Goal: Contribute content: Contribute content

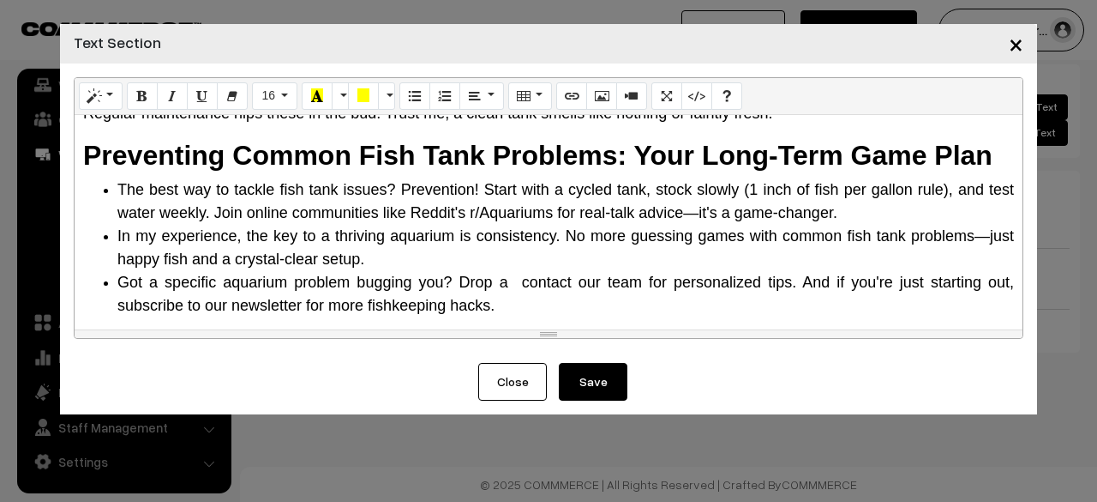
scroll to position [1785, 0]
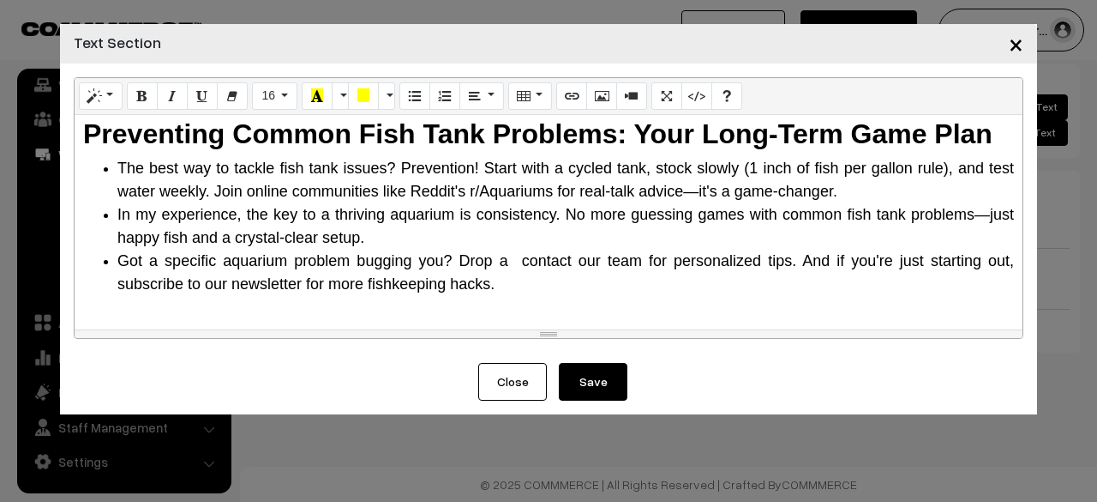
click at [568, 377] on button "Save" at bounding box center [593, 382] width 69 height 38
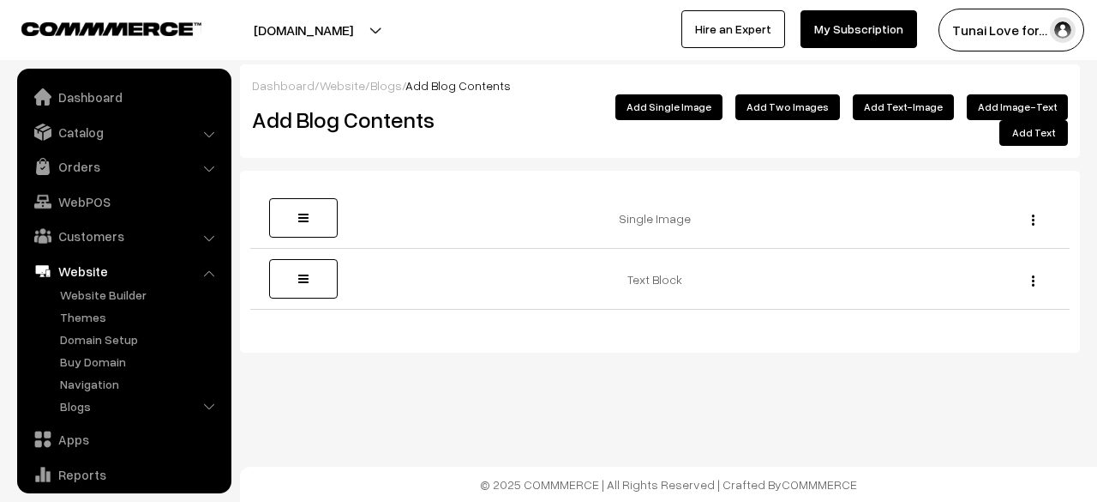
scroll to position [117, 0]
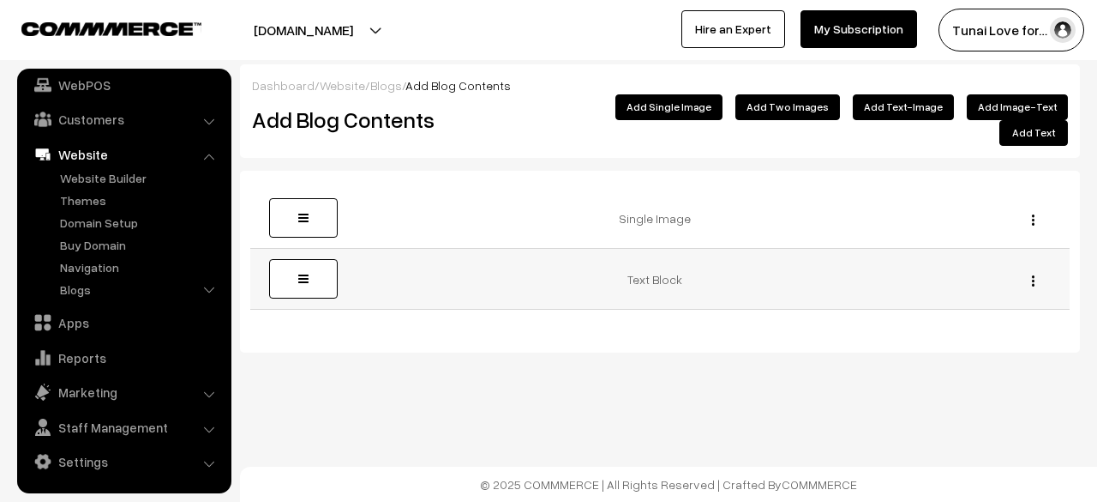
click at [1032, 275] on img "button" at bounding box center [1033, 280] width 3 height 11
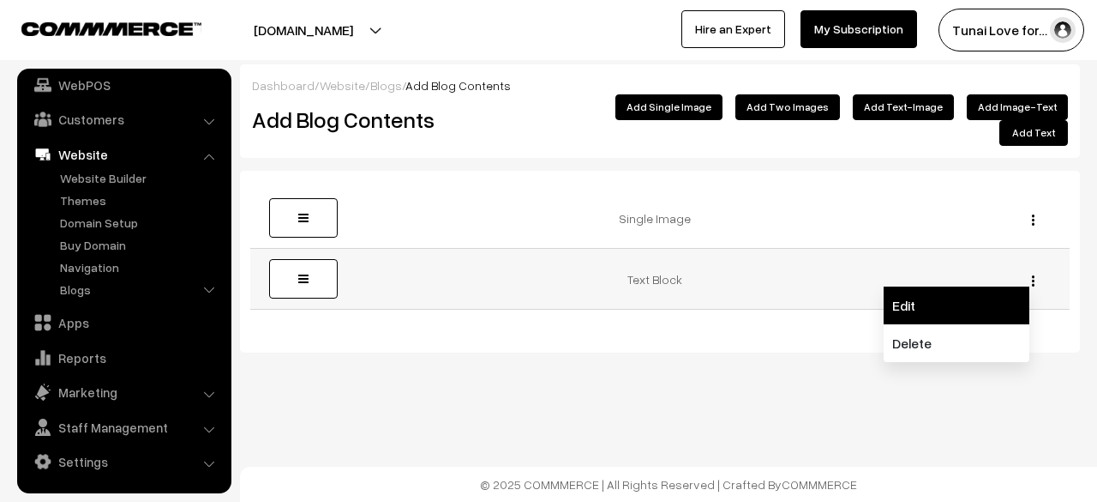
click at [986, 286] on link "Edit" at bounding box center [957, 305] width 146 height 38
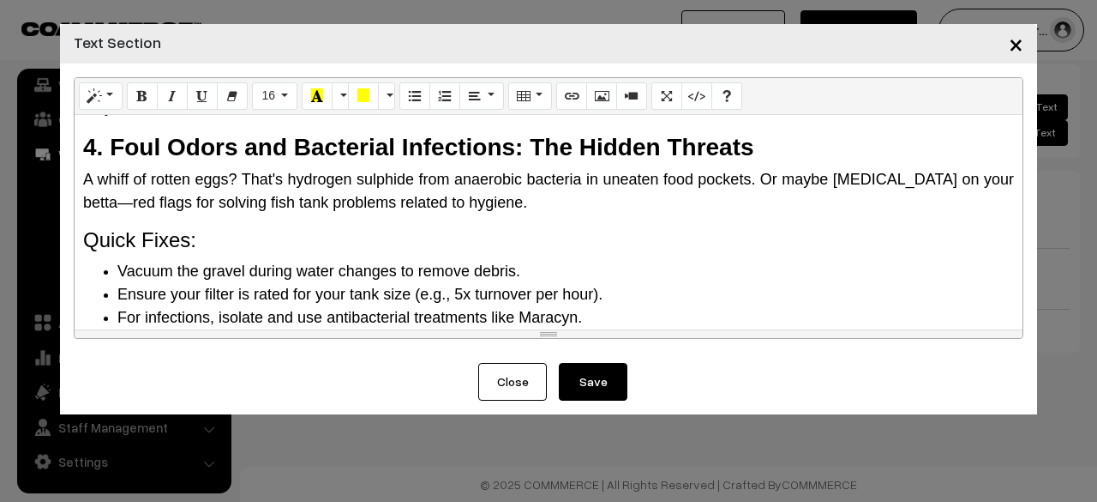
scroll to position [1785, 0]
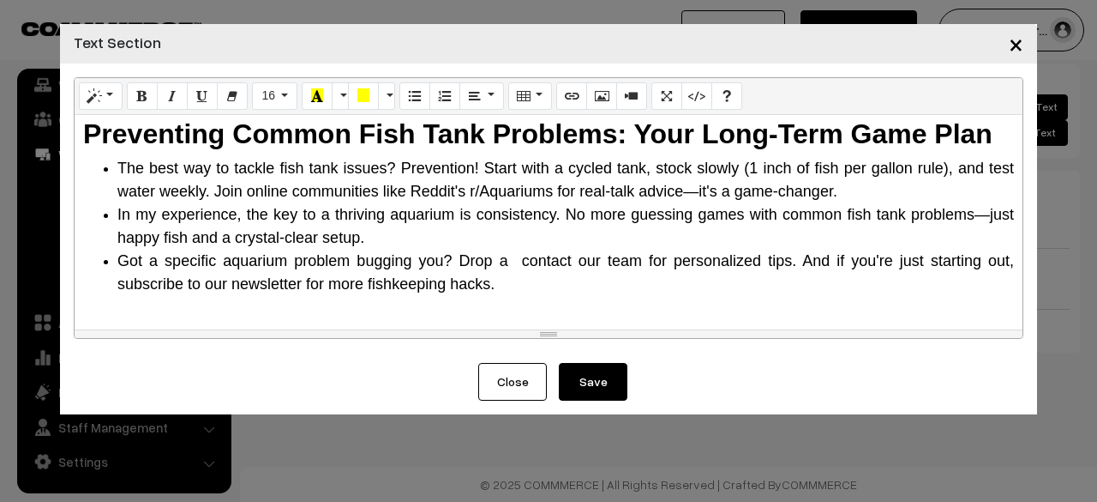
click at [593, 388] on button "Save" at bounding box center [593, 382] width 69 height 38
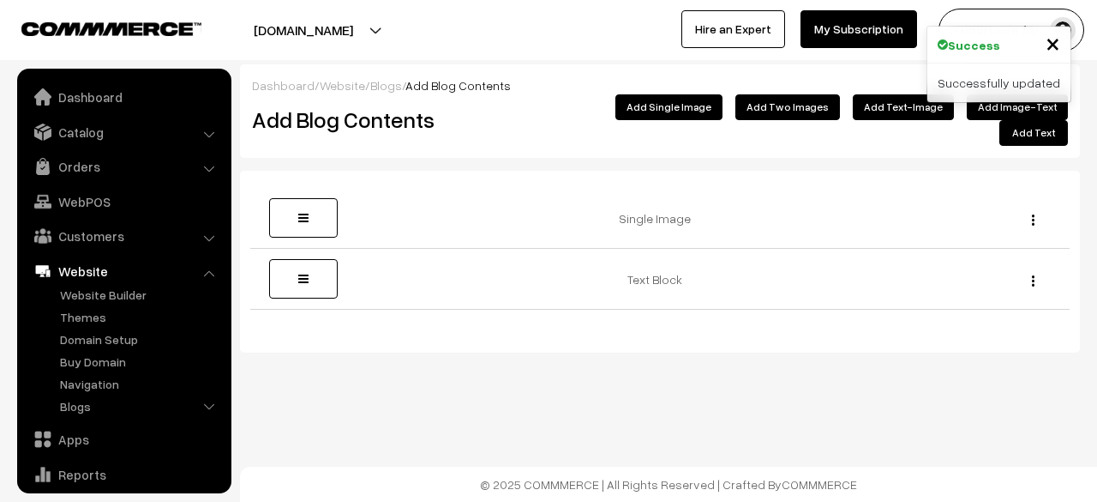
scroll to position [117, 0]
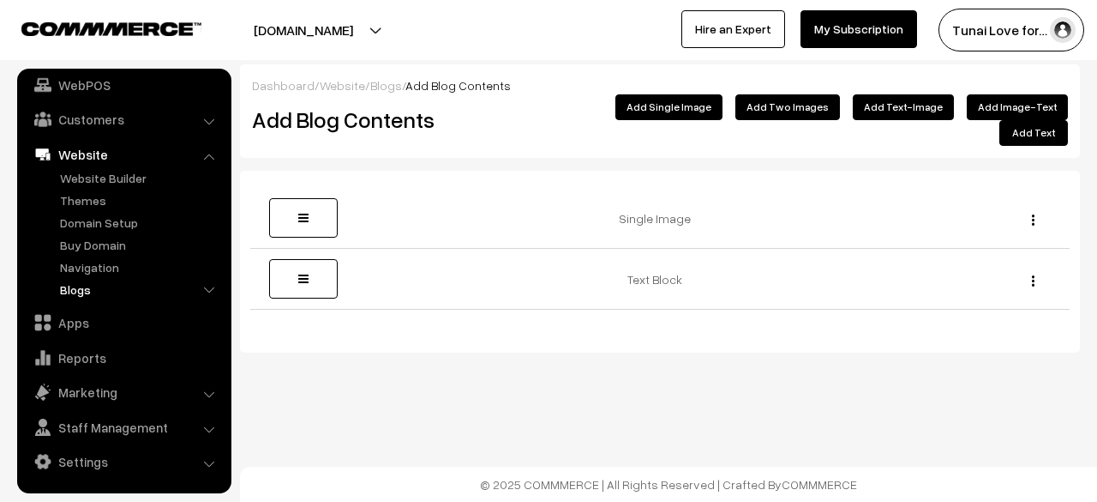
click at [72, 284] on link "Blogs" at bounding box center [141, 289] width 170 height 18
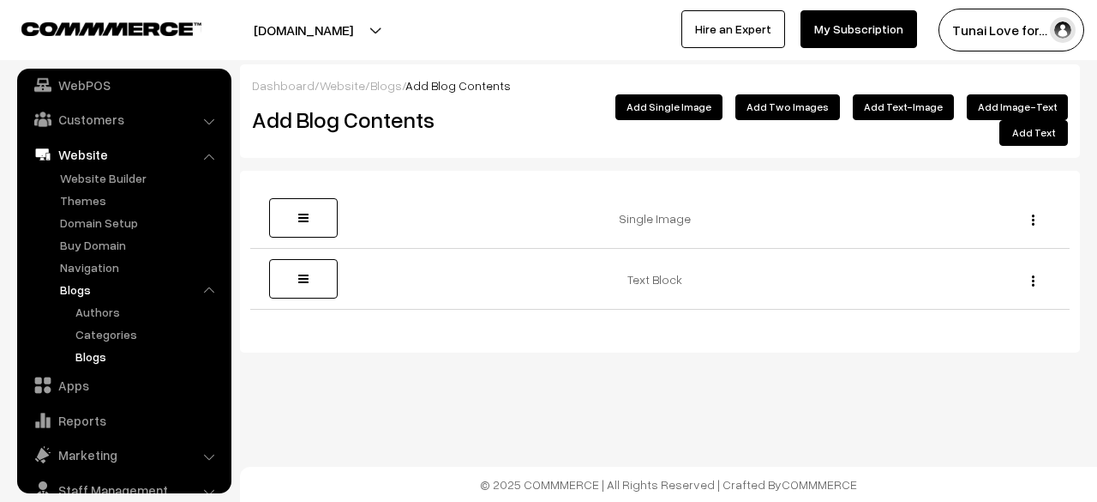
click at [103, 352] on link "Blogs" at bounding box center [148, 356] width 154 height 18
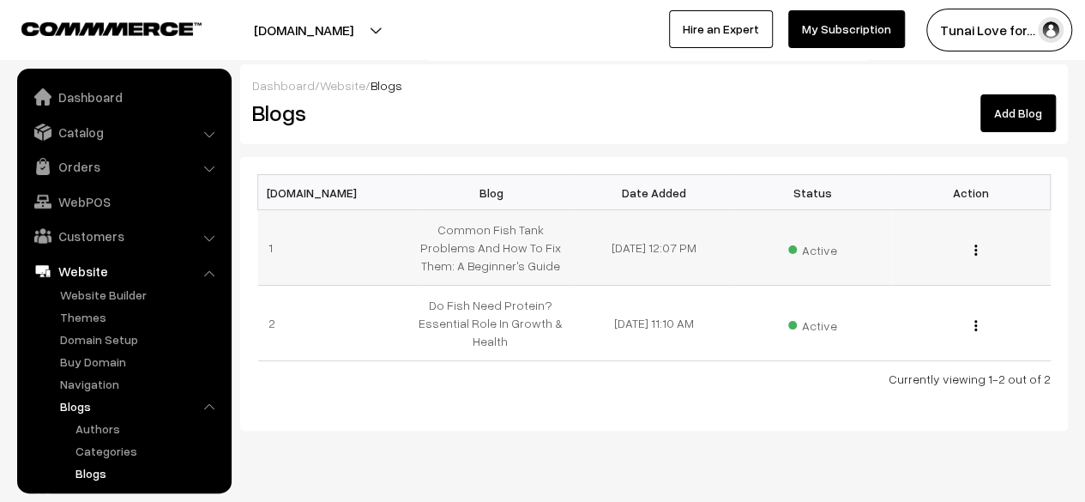
scroll to position [179, 0]
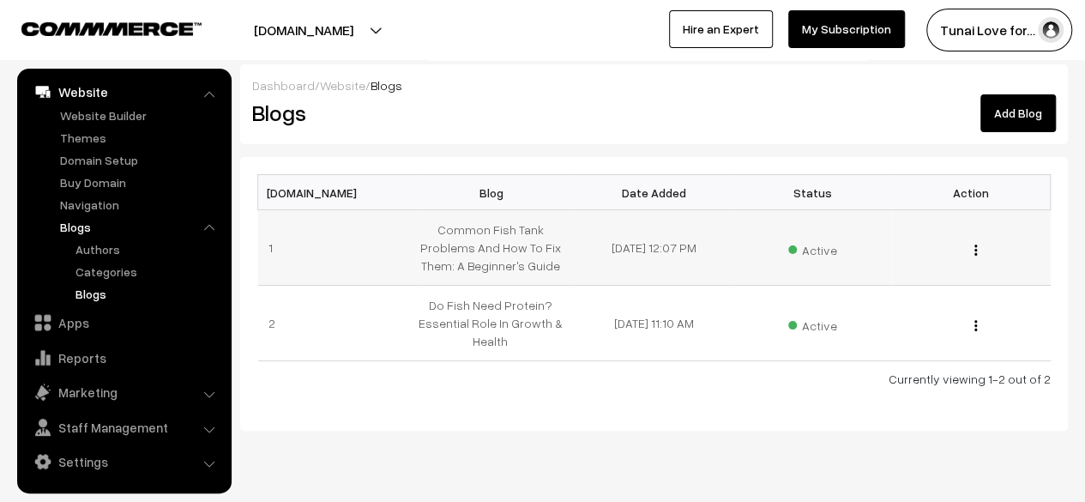
click at [973, 243] on button "button" at bounding box center [975, 250] width 4 height 14
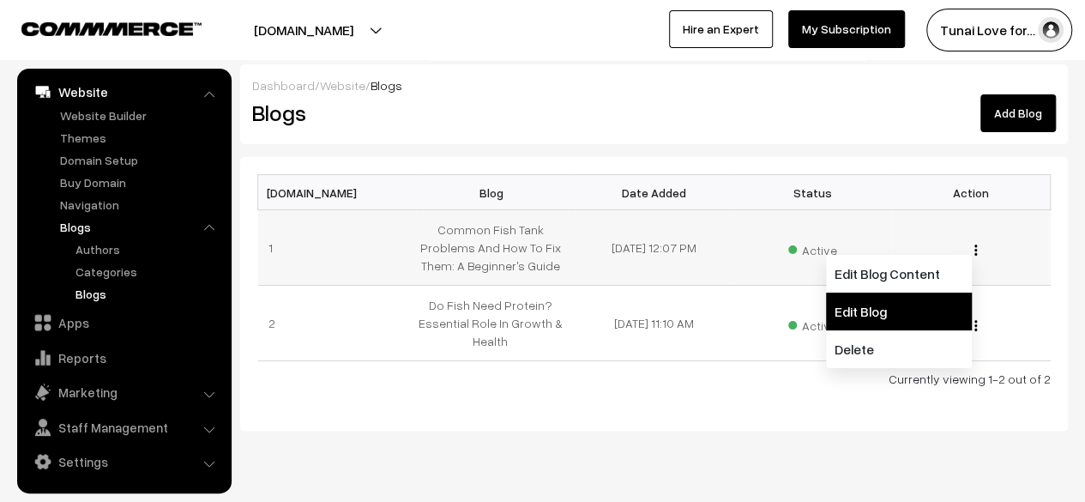
click at [886, 309] on link "Edit Blog" at bounding box center [899, 311] width 146 height 38
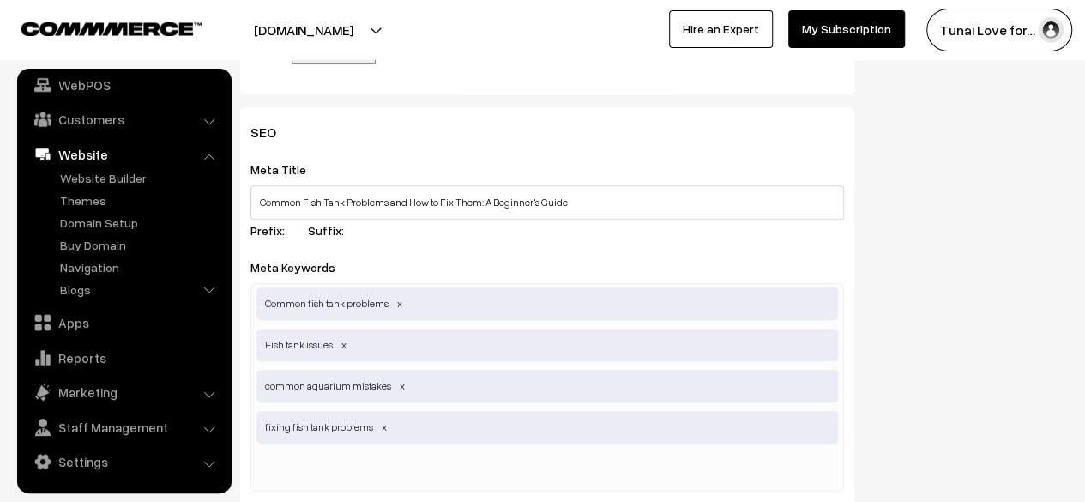
scroll to position [600, 0]
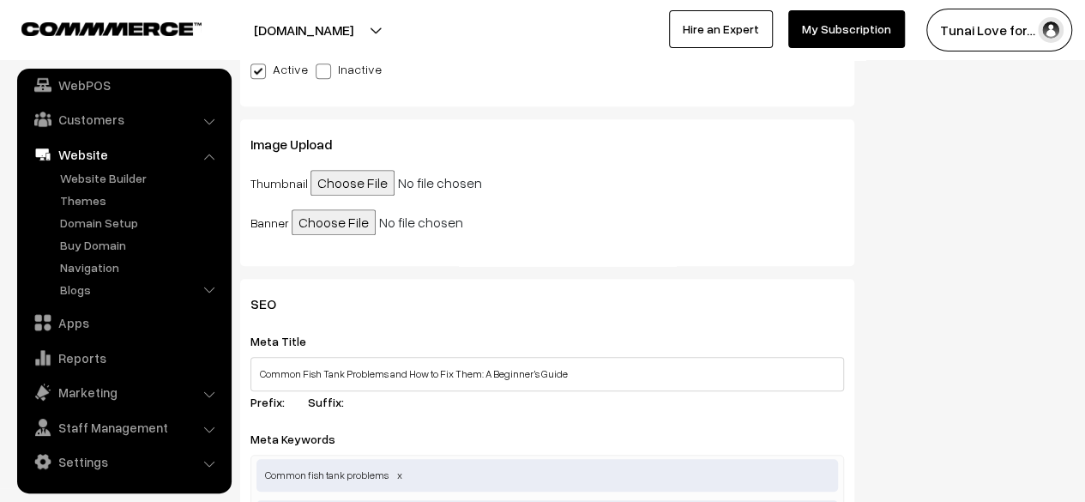
click at [322, 188] on input "file" at bounding box center [441, 183] width 262 height 26
type input "C:\fakepath\common-fish-tank-problems-cloudy-water-fix.jpg"
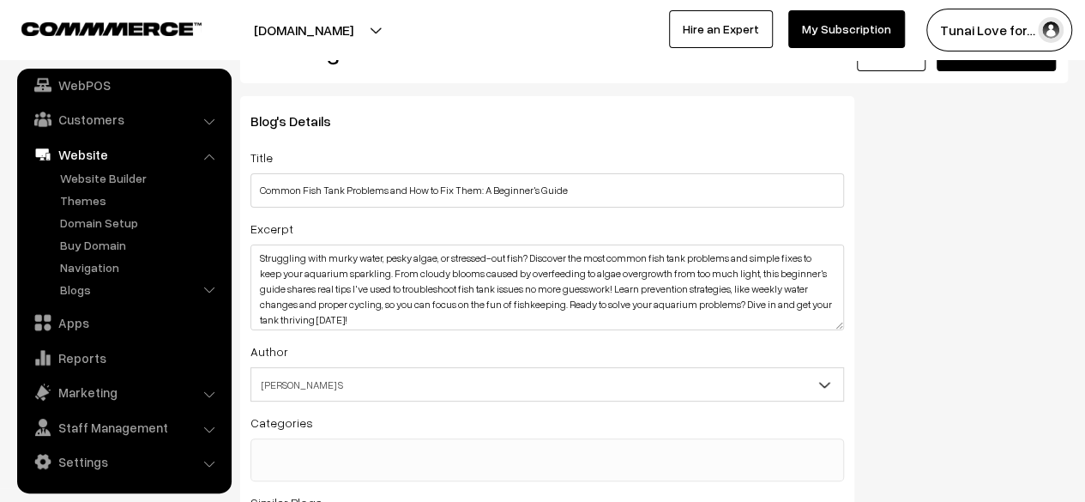
scroll to position [0, 0]
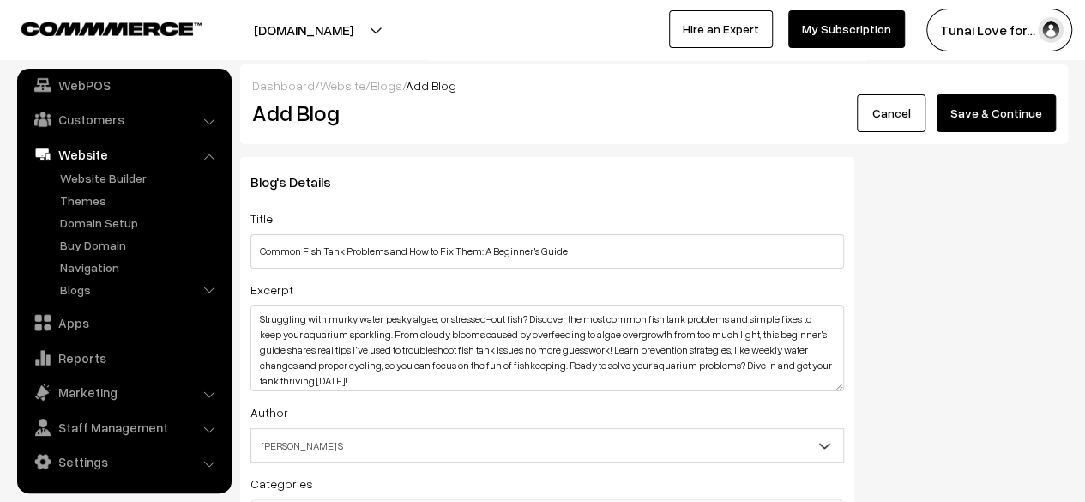
click at [959, 111] on button "Save & Continue" at bounding box center [995, 113] width 119 height 38
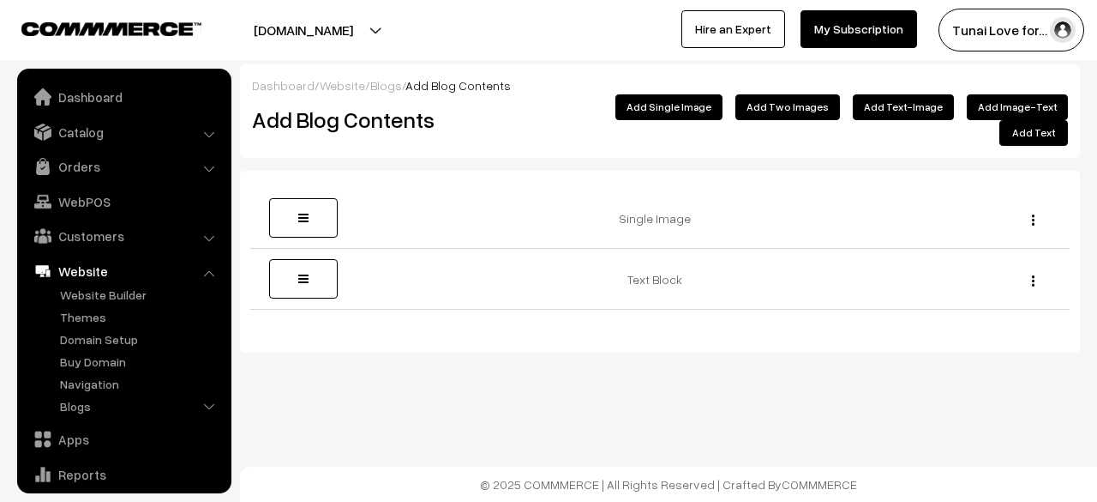
scroll to position [117, 0]
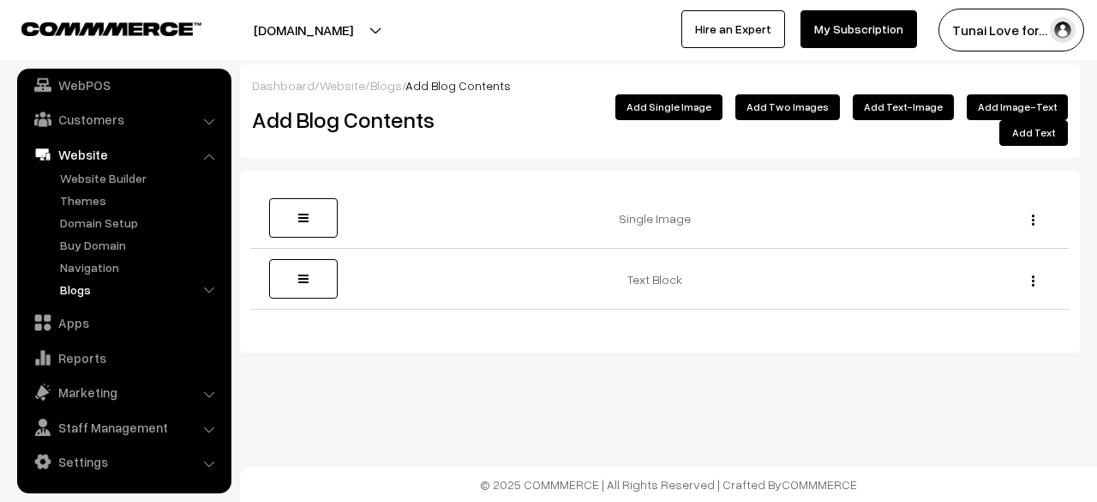
click at [123, 290] on link "Blogs" at bounding box center [141, 289] width 170 height 18
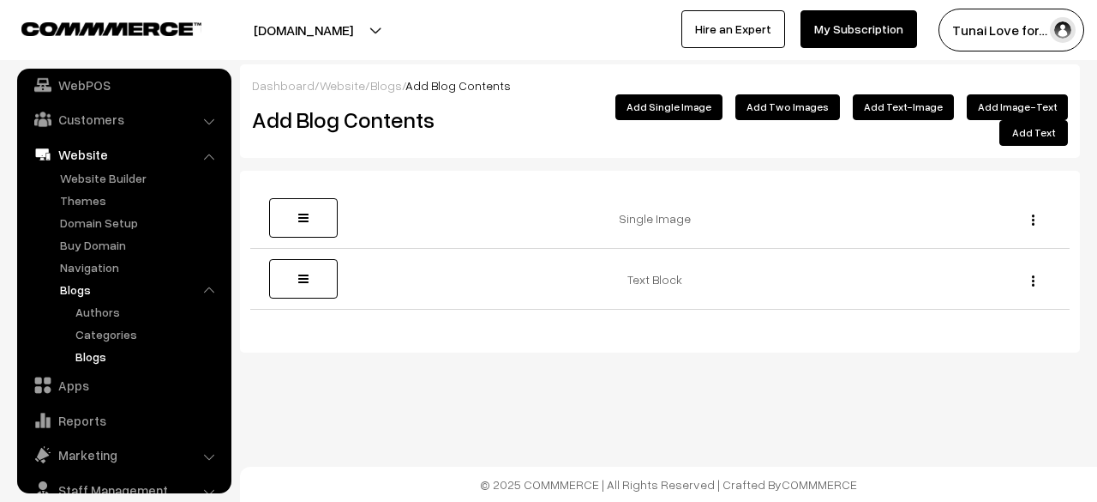
click at [94, 362] on link "Blogs" at bounding box center [148, 356] width 154 height 18
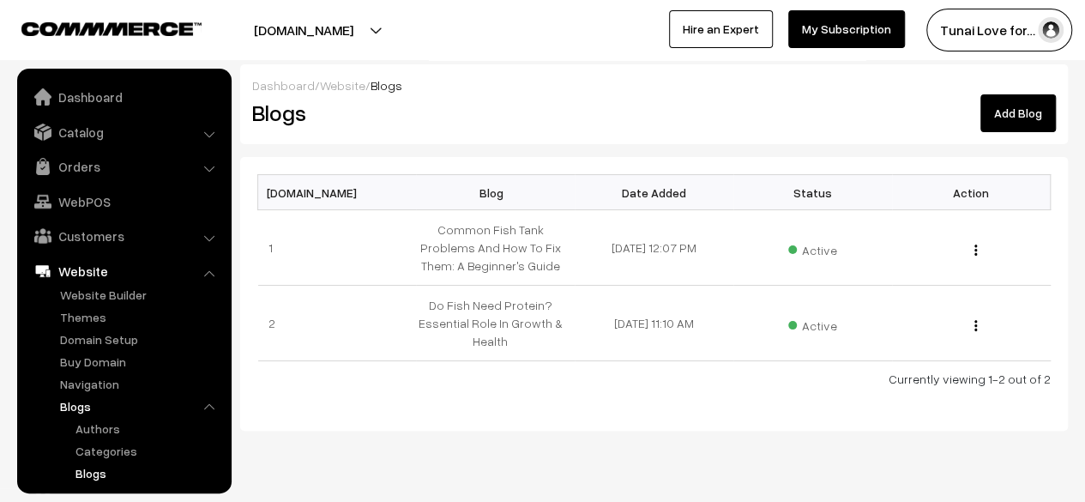
scroll to position [179, 0]
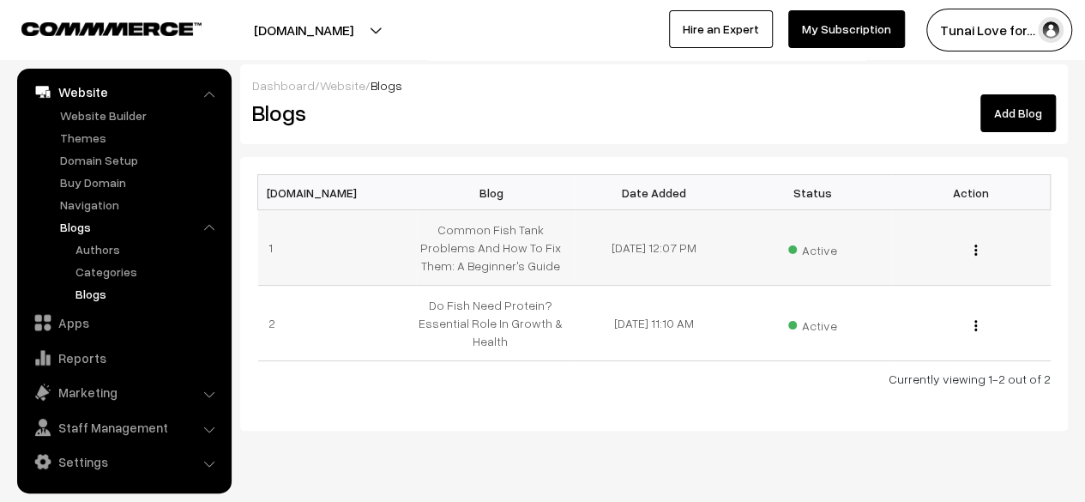
click at [974, 243] on button "button" at bounding box center [975, 250] width 4 height 14
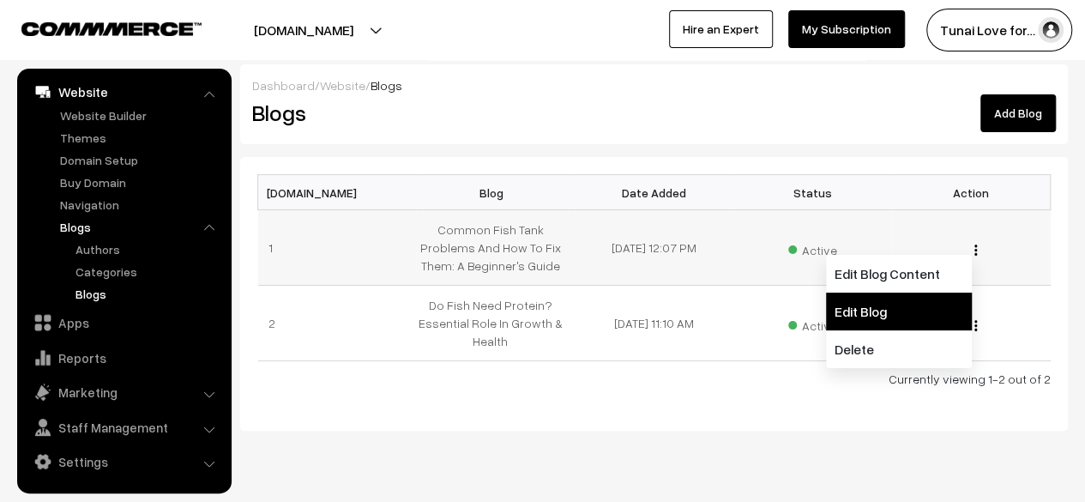
click at [869, 307] on link "Edit Blog" at bounding box center [899, 311] width 146 height 38
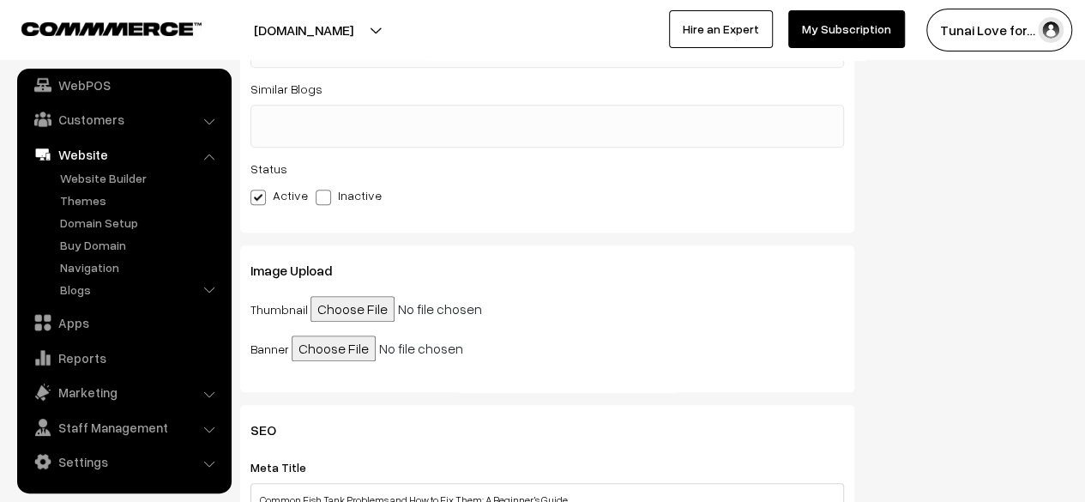
scroll to position [600, 0]
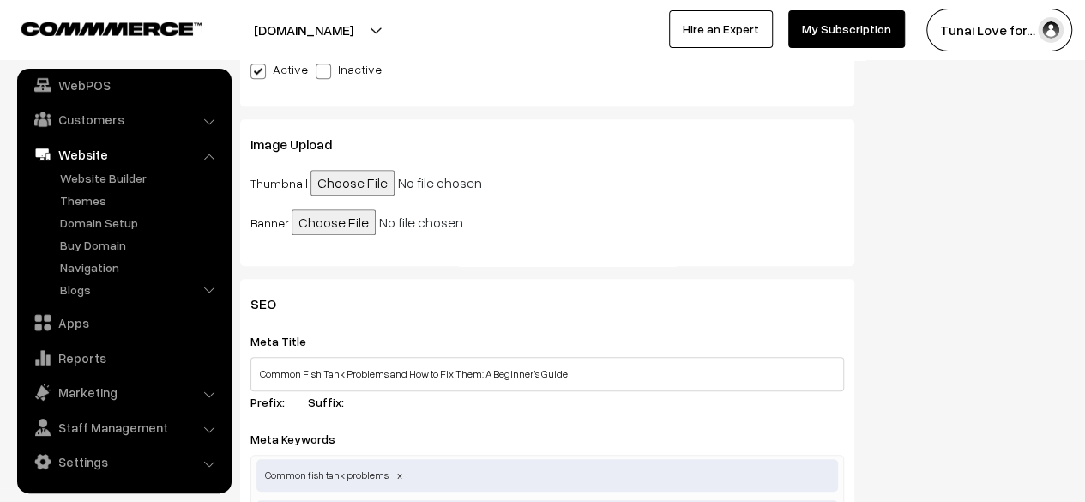
click at [347, 183] on input "file" at bounding box center [441, 183] width 262 height 26
type input "C:\fakepath\common-fish-tank-problems-cloudy-water-fix.jpg"
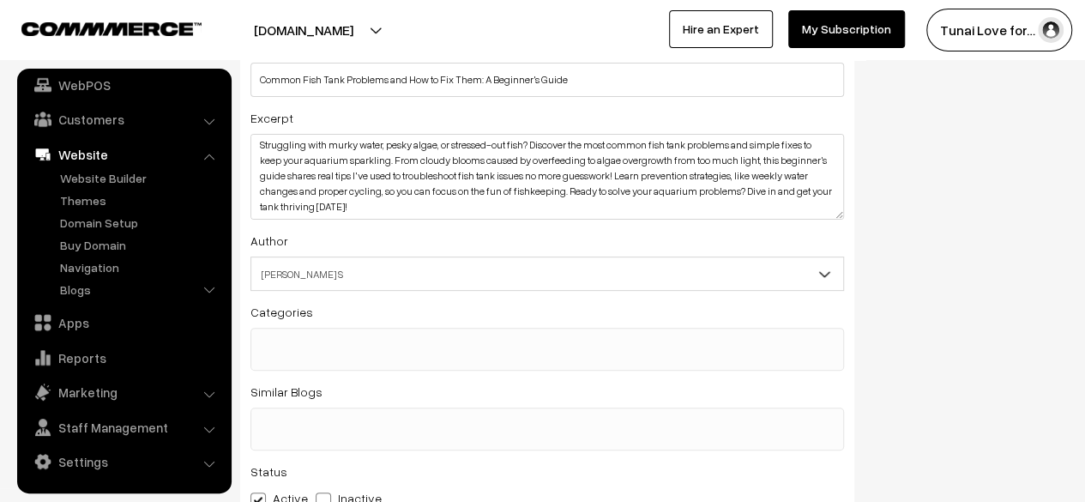
scroll to position [0, 0]
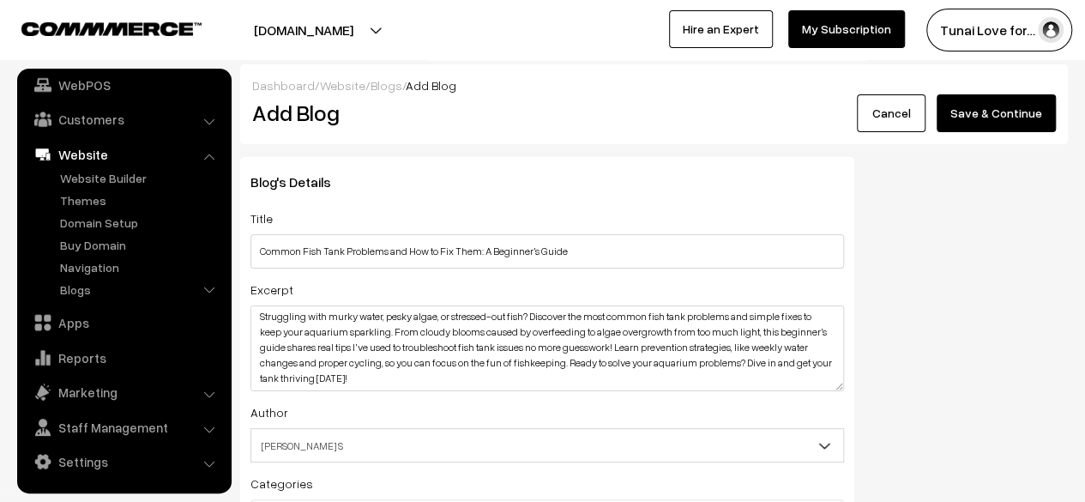
click at [981, 124] on button "Save & Continue" at bounding box center [995, 113] width 119 height 38
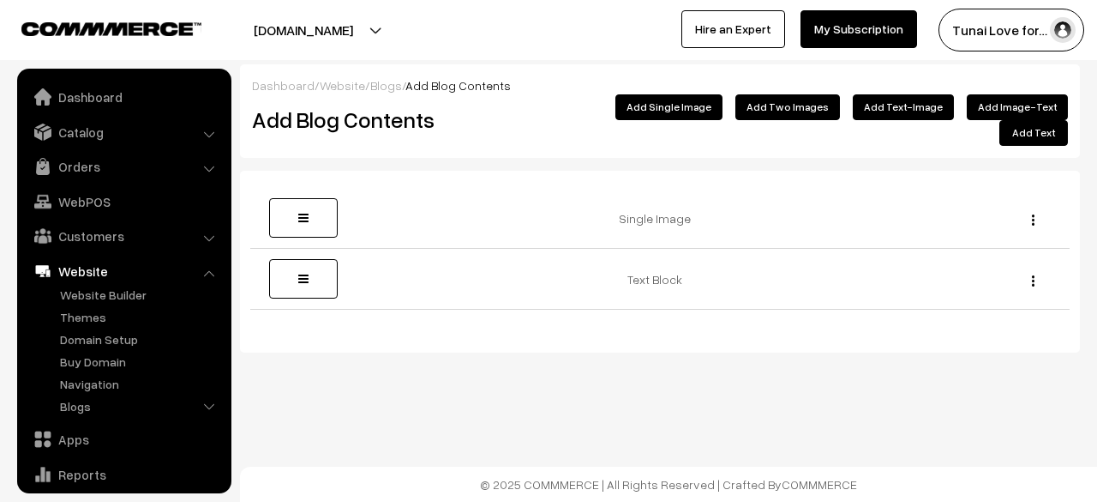
scroll to position [117, 0]
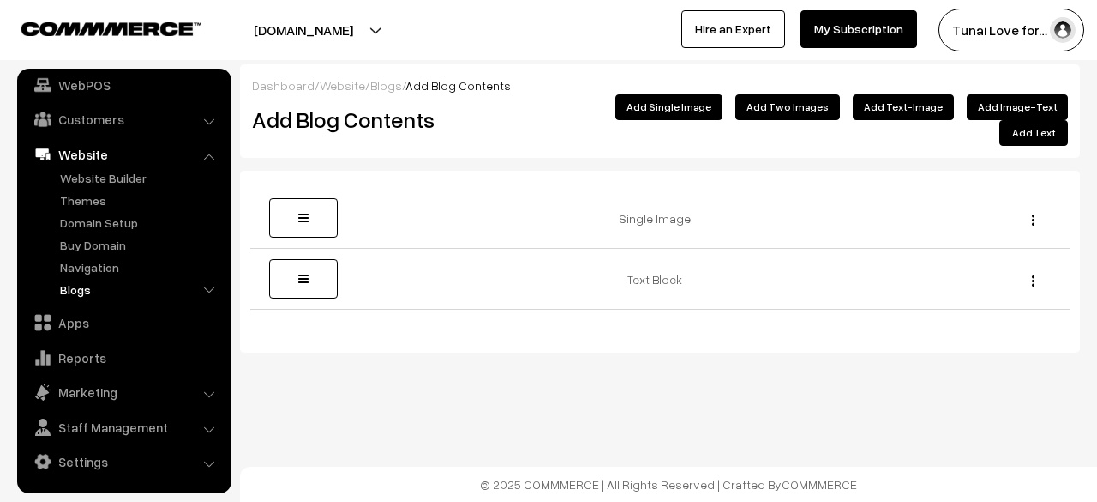
click at [74, 293] on link "Blogs" at bounding box center [141, 289] width 170 height 18
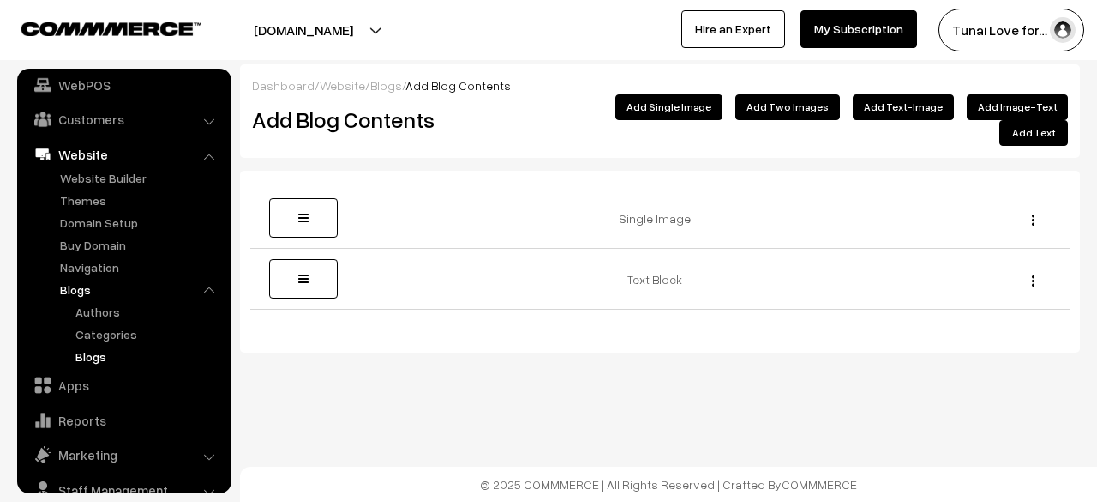
click at [86, 353] on link "Blogs" at bounding box center [148, 356] width 154 height 18
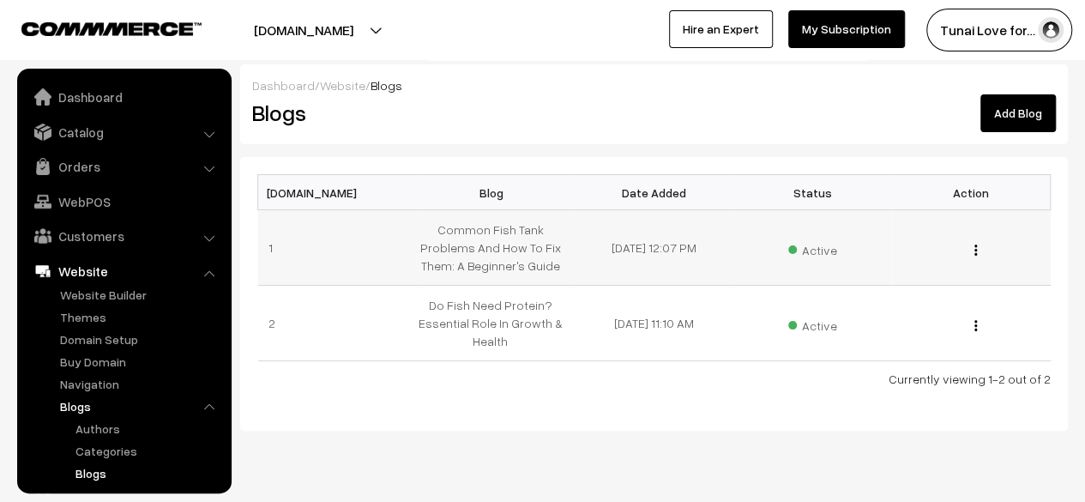
scroll to position [179, 0]
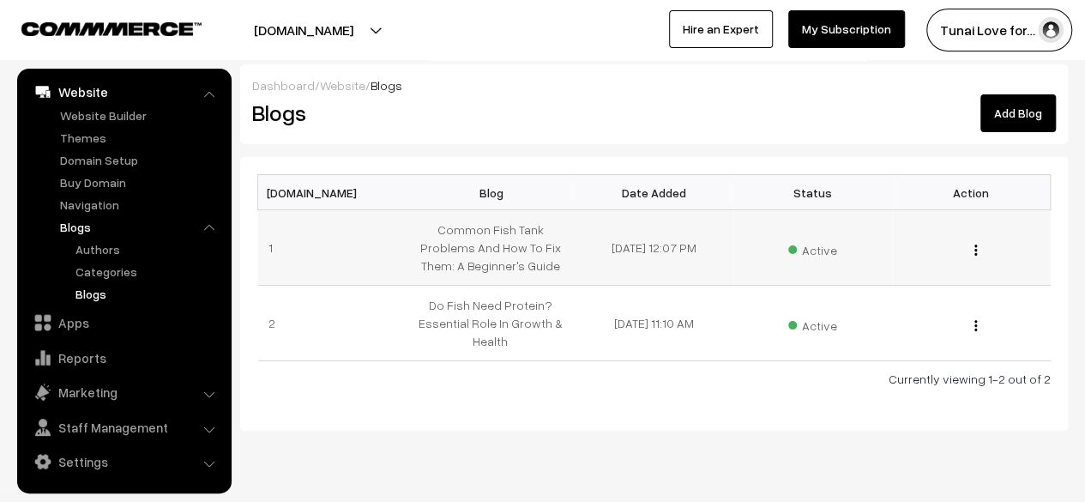
click at [975, 247] on img "button" at bounding box center [975, 249] width 3 height 11
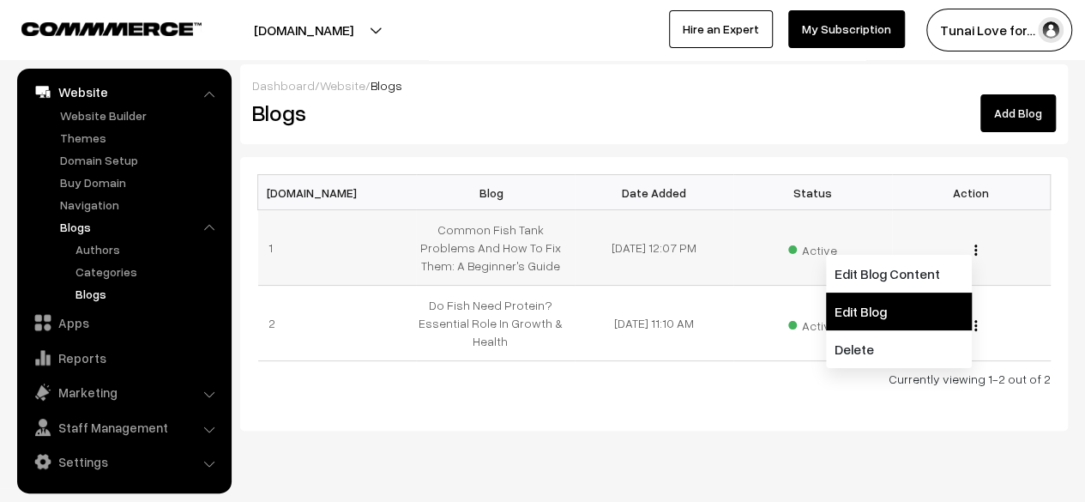
click at [872, 309] on link "Edit Blog" at bounding box center [899, 311] width 146 height 38
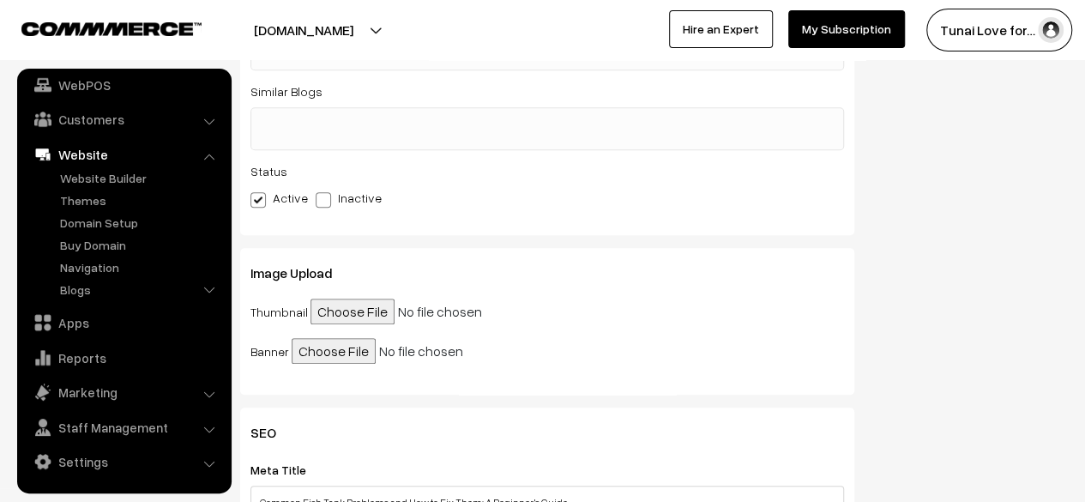
scroll to position [429, 0]
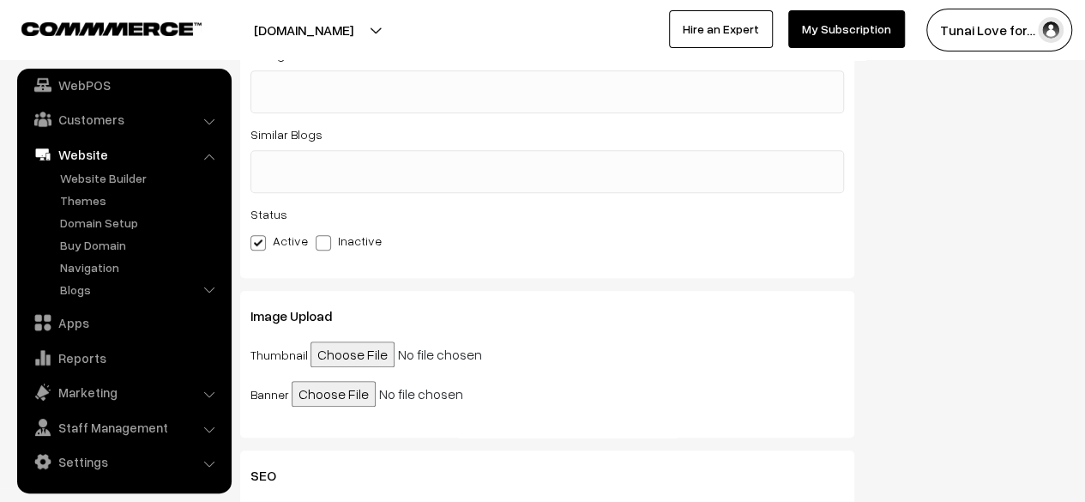
click at [348, 356] on input "file" at bounding box center [441, 354] width 262 height 26
click at [326, 366] on input "file" at bounding box center [441, 354] width 262 height 26
type input "C:\fakepath\common-fish-tank-pro..._imresizer.jpg"
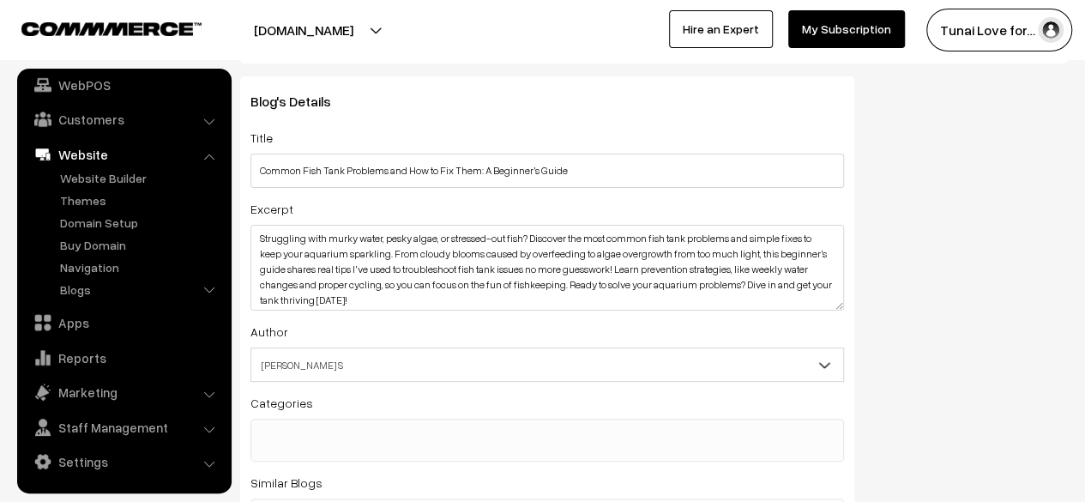
scroll to position [0, 0]
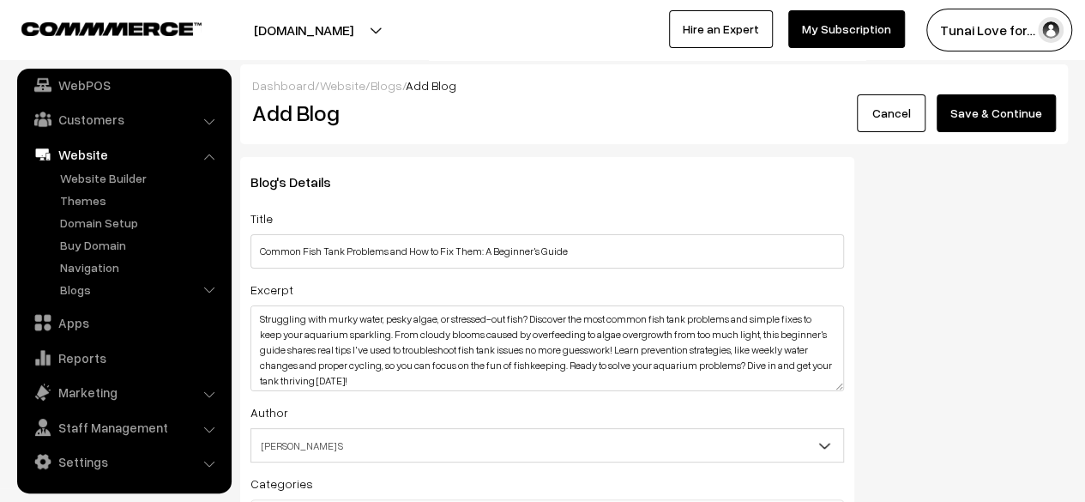
click at [989, 123] on button "Save & Continue" at bounding box center [995, 113] width 119 height 38
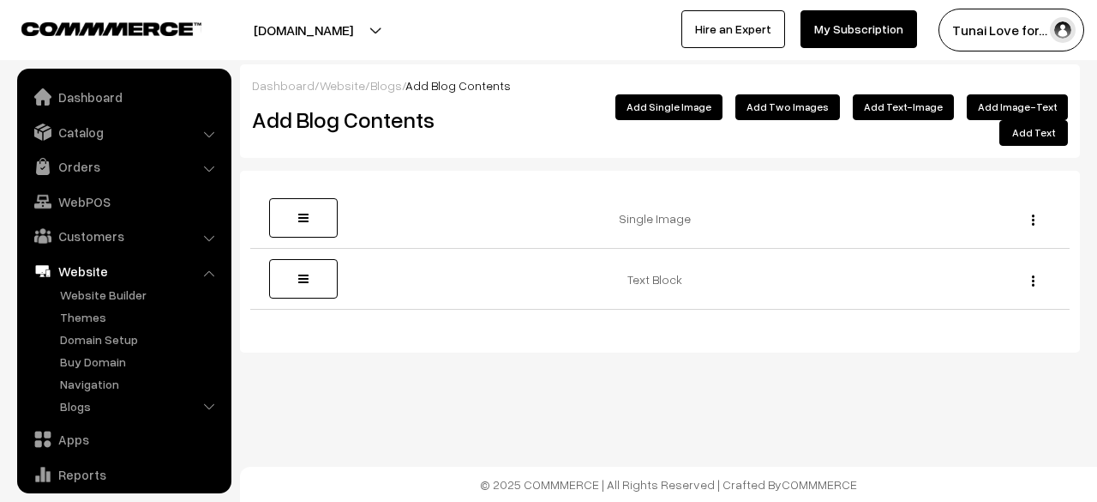
scroll to position [117, 0]
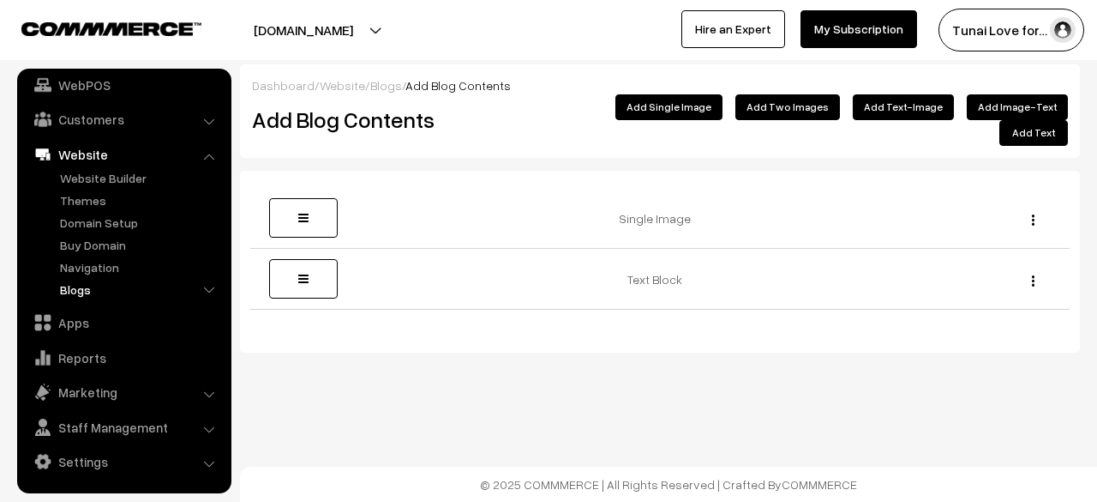
click at [87, 280] on link "Blogs" at bounding box center [141, 289] width 170 height 18
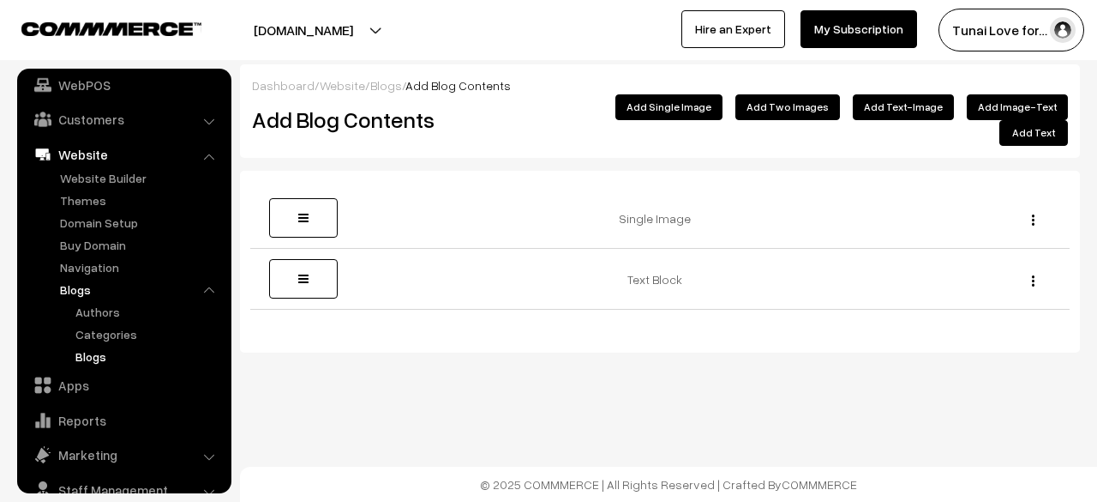
click at [103, 361] on link "Blogs" at bounding box center [148, 356] width 154 height 18
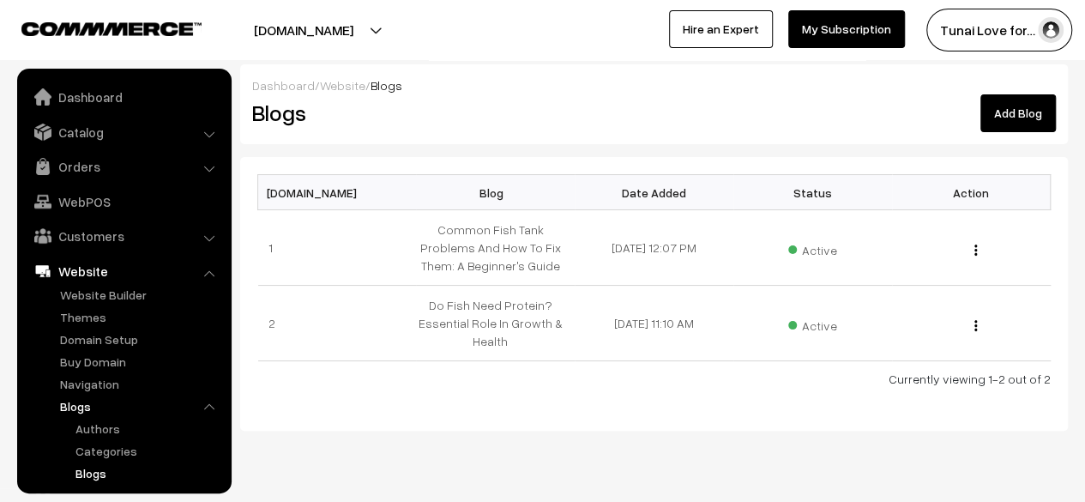
scroll to position [179, 0]
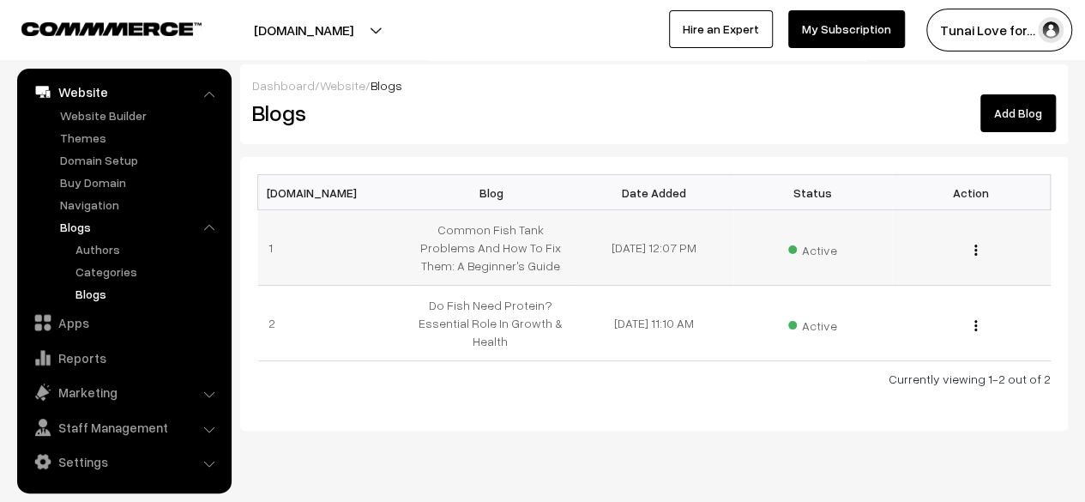
click at [973, 250] on button "button" at bounding box center [975, 250] width 4 height 14
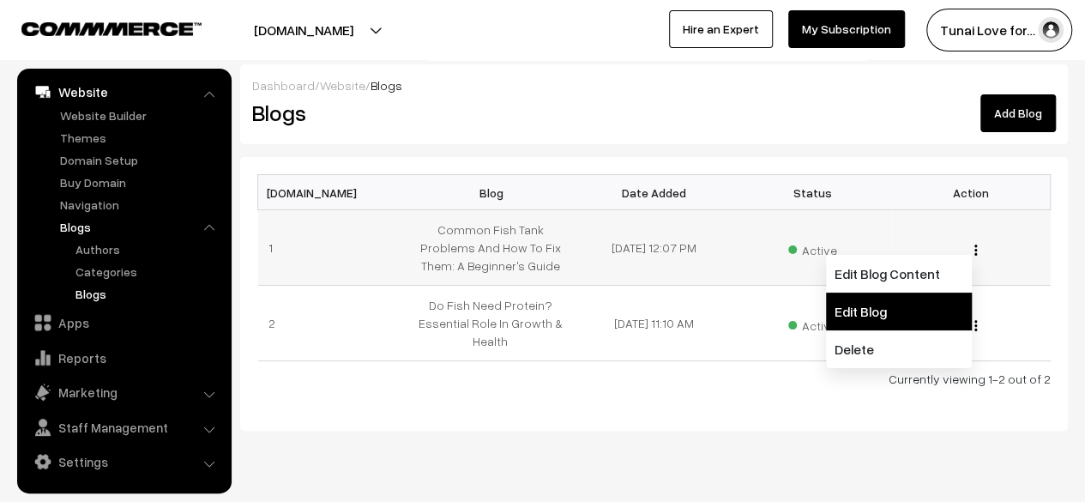
click at [904, 300] on link "Edit Blog" at bounding box center [899, 311] width 146 height 38
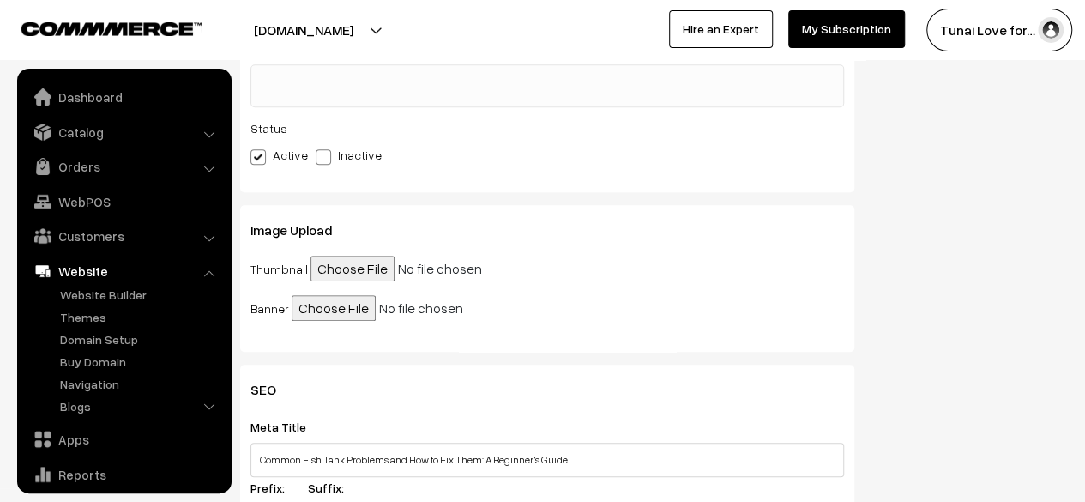
scroll to position [117, 0]
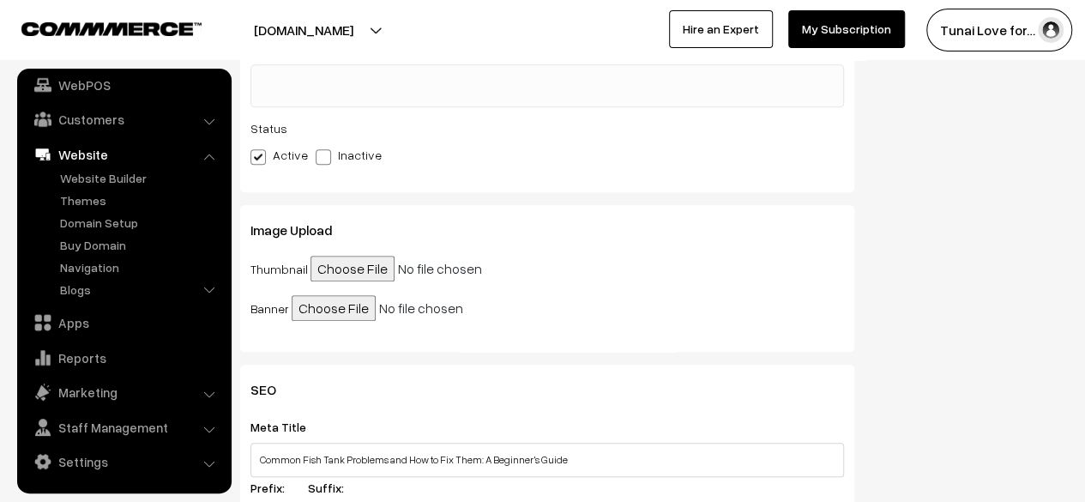
click at [379, 279] on input "file" at bounding box center [441, 268] width 262 height 26
type input "C:\fakepath\common-fish-tank-problems.jpg"
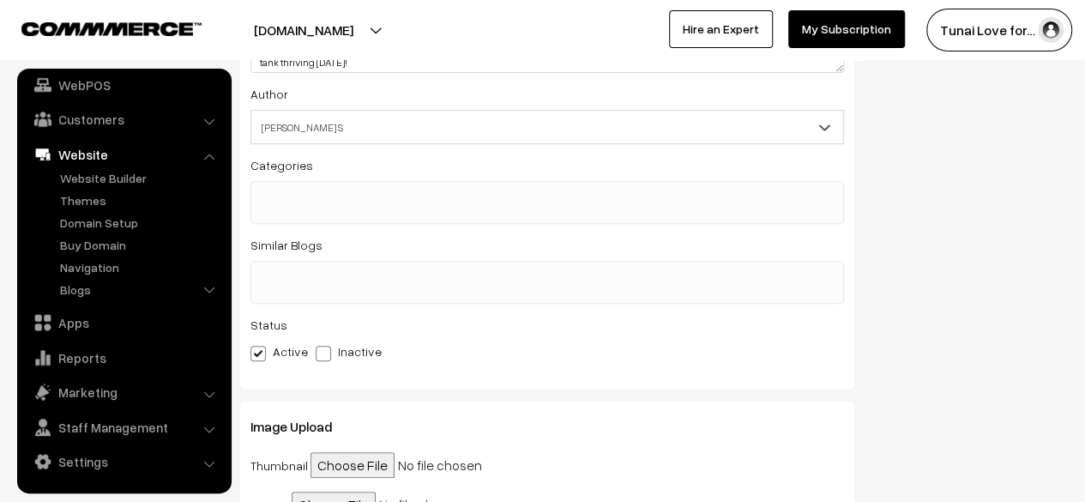
scroll to position [0, 0]
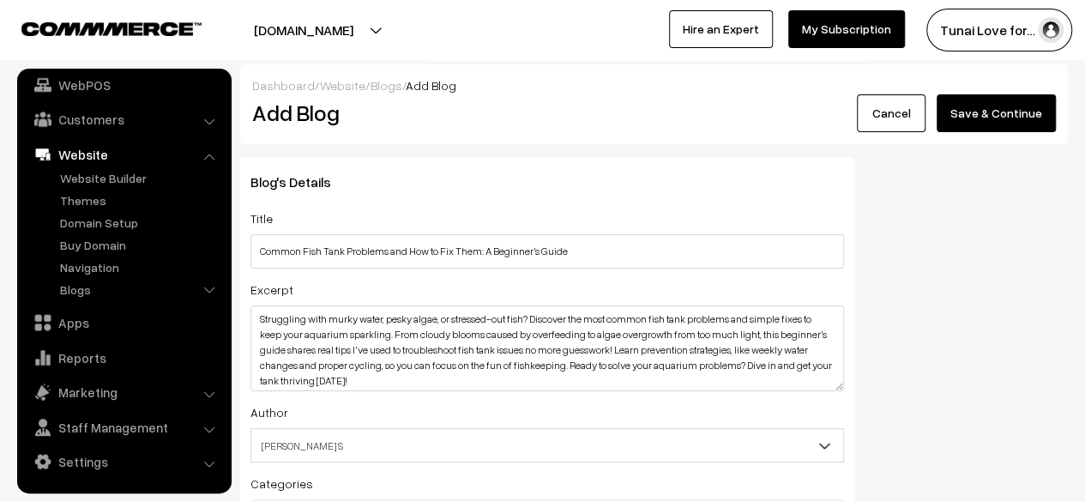
click at [988, 125] on button "Save & Continue" at bounding box center [995, 113] width 119 height 38
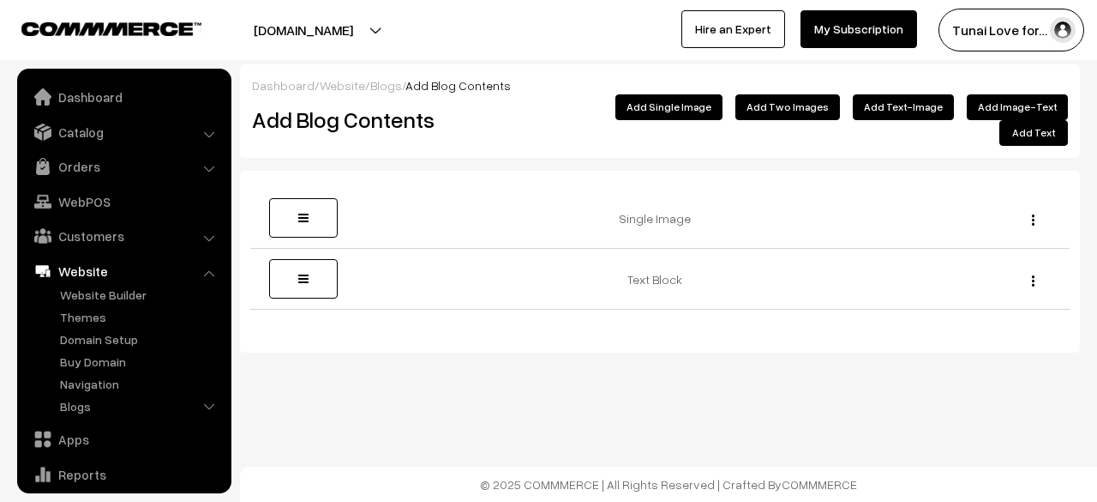
scroll to position [117, 0]
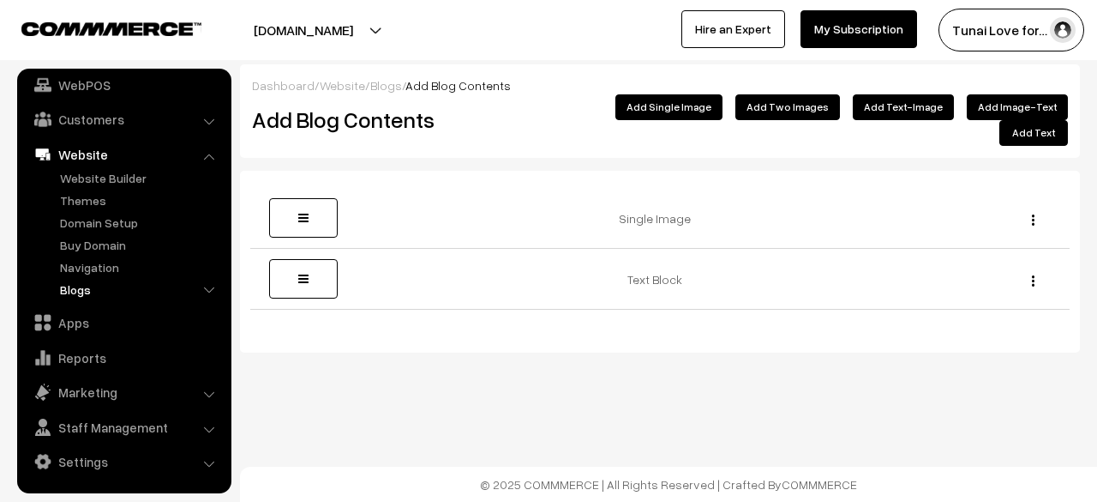
click at [70, 290] on link "Blogs" at bounding box center [141, 289] width 170 height 18
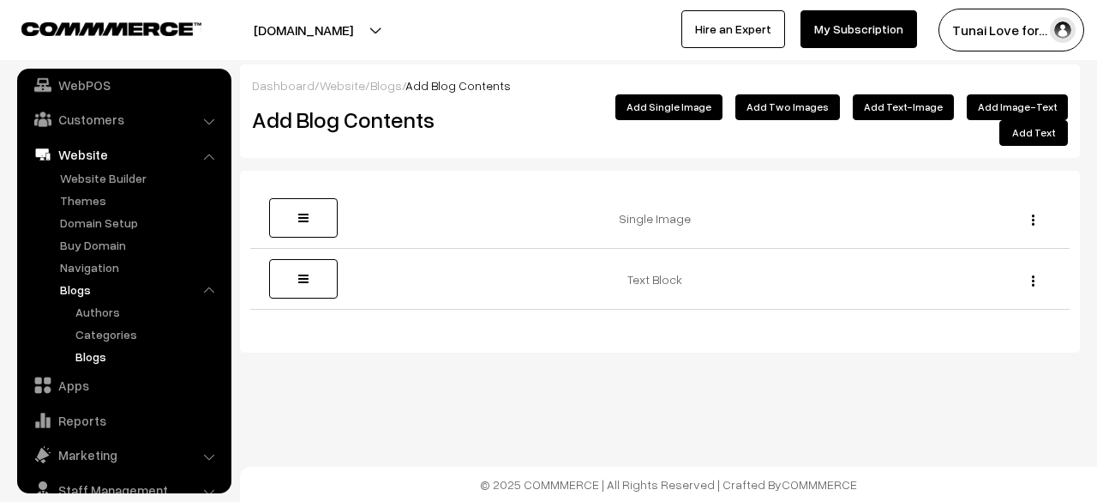
click at [98, 352] on link "Blogs" at bounding box center [148, 356] width 154 height 18
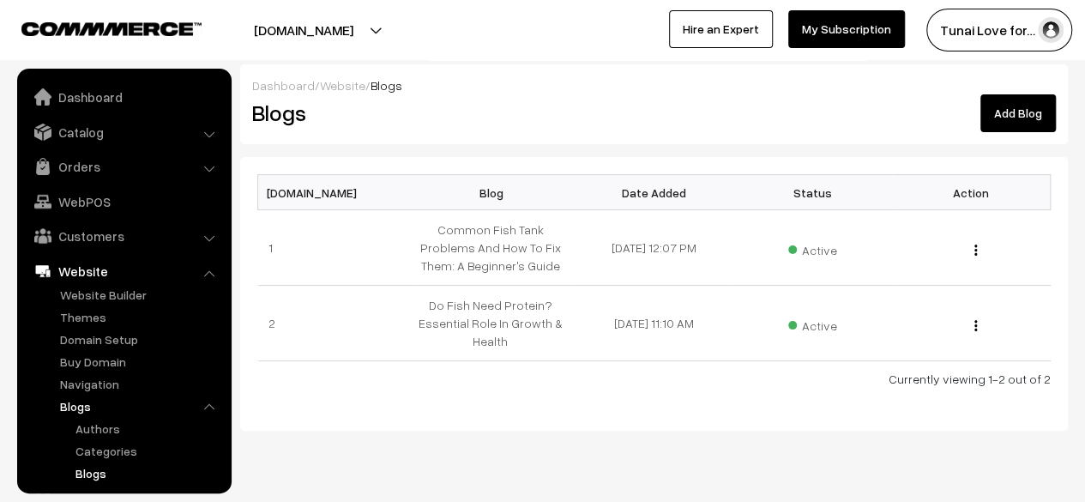
scroll to position [179, 0]
